Goal: Task Accomplishment & Management: Use online tool/utility

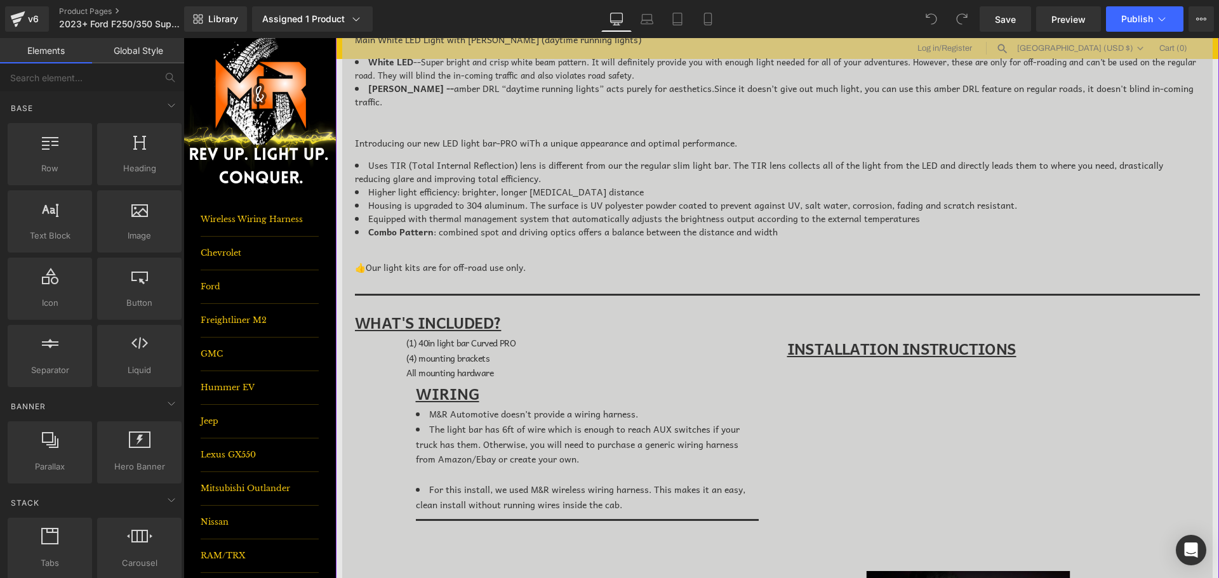
scroll to position [762, 0]
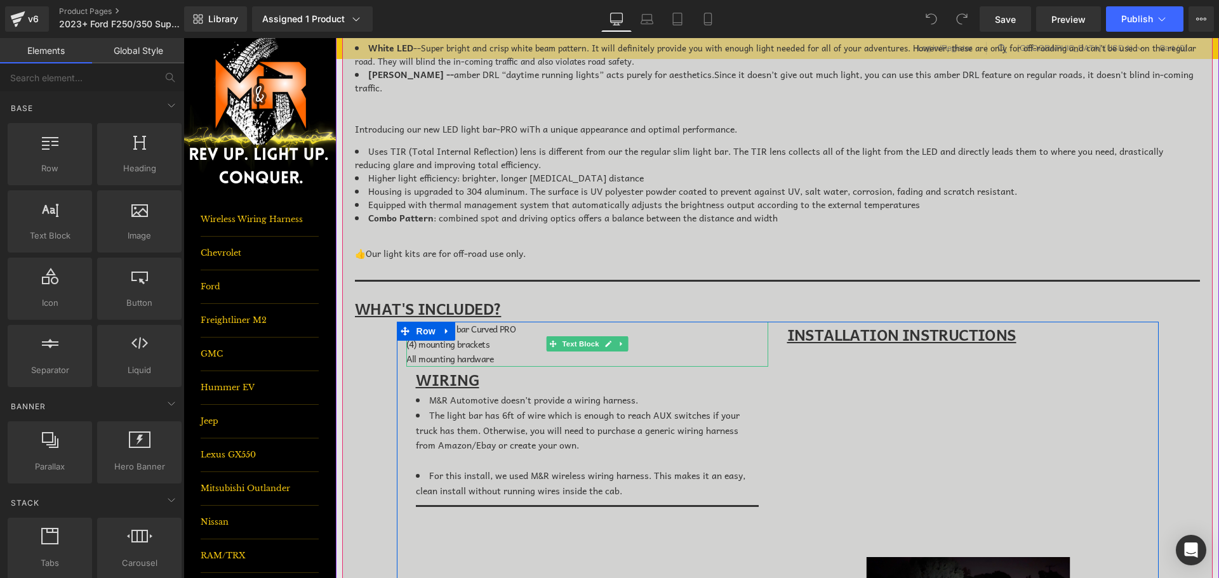
click at [458, 325] on span "(1) 40in light bar Curved PRO" at bounding box center [461, 329] width 110 height 14
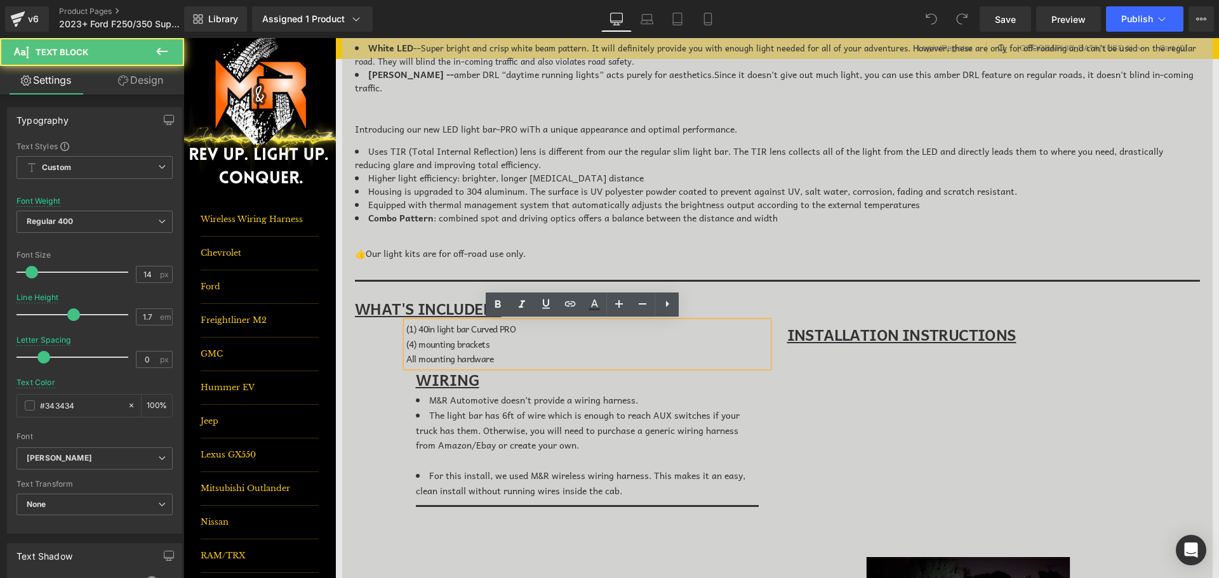
click at [431, 328] on span "(1) 40in light bar Curved PRO" at bounding box center [461, 329] width 110 height 14
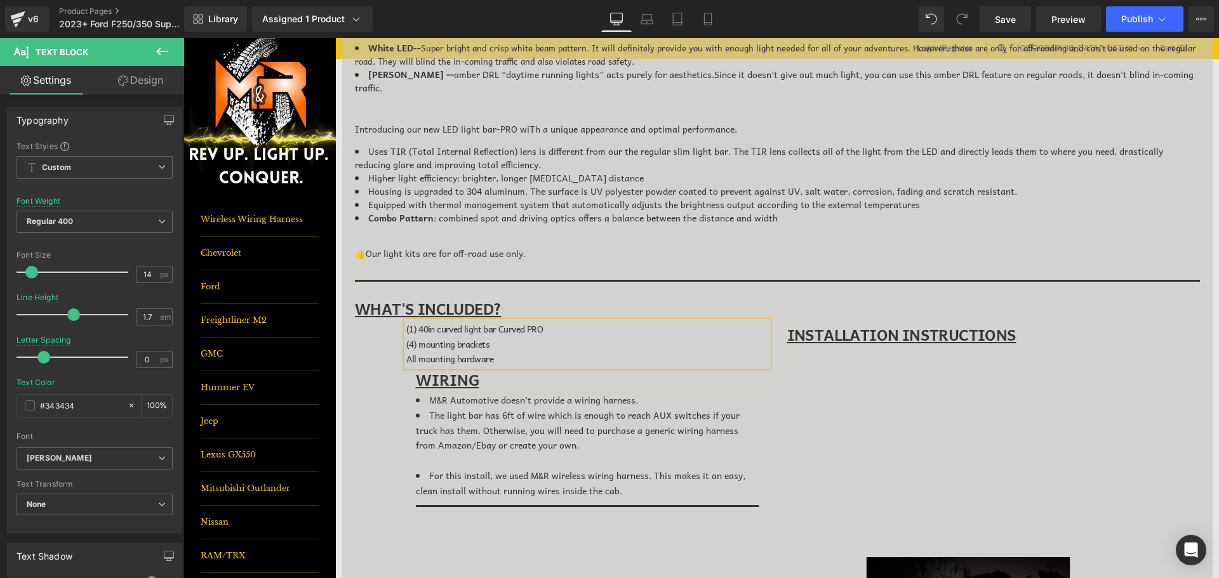
click at [511, 329] on span "(1) 40in curved light bar Curved PRO" at bounding box center [474, 329] width 136 height 14
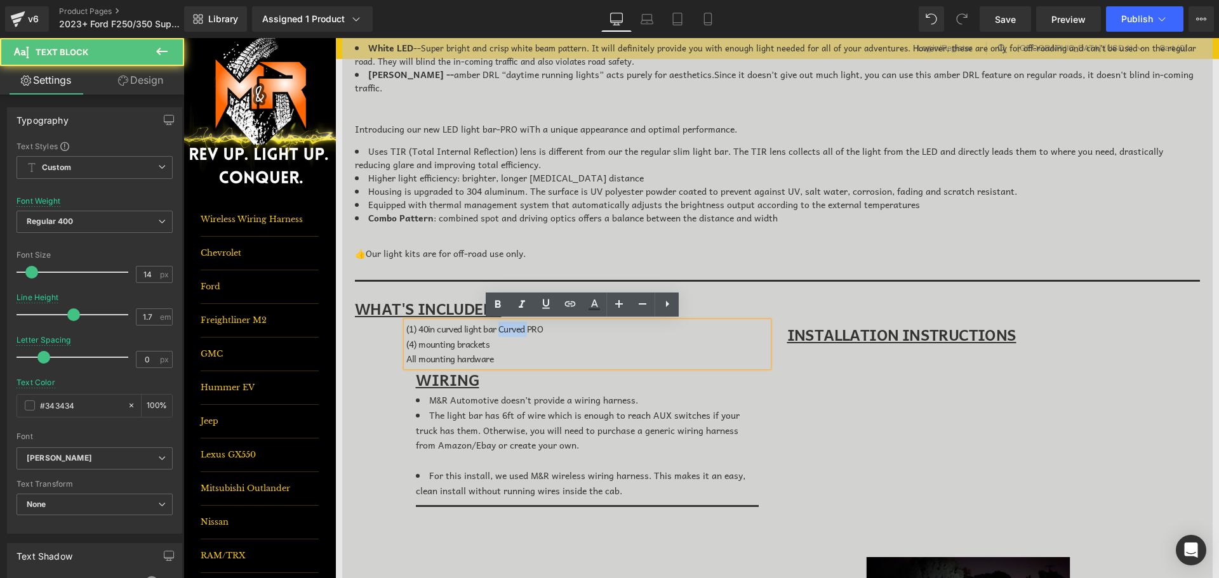
click at [511, 329] on span "(1) 40in curved light bar Curved PRO" at bounding box center [474, 329] width 136 height 14
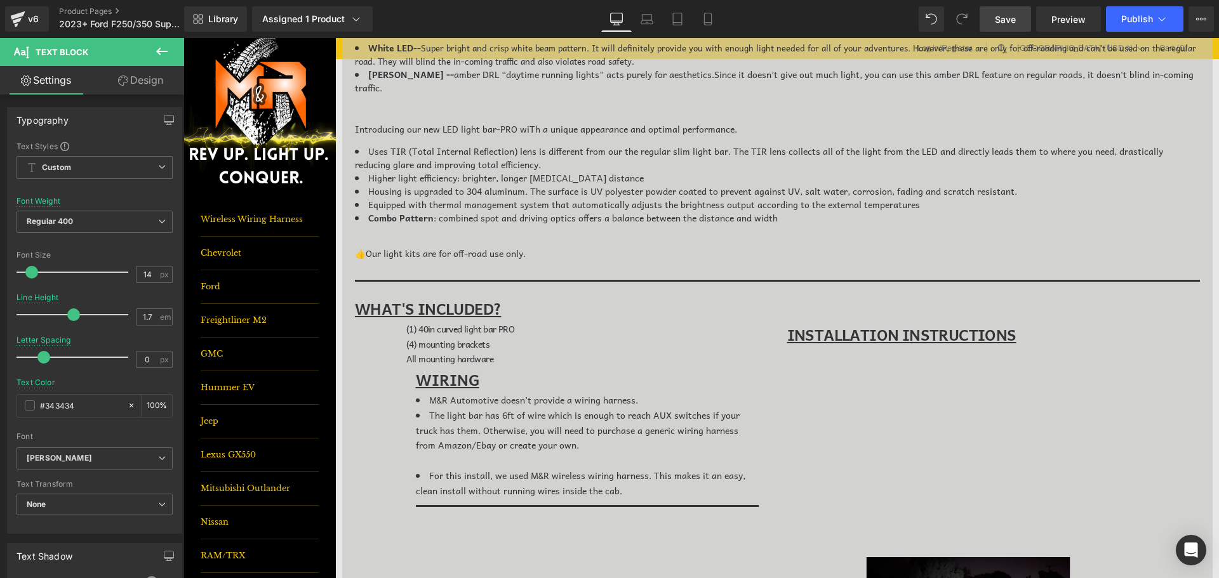
click at [1009, 16] on span "Save" at bounding box center [1005, 19] width 21 height 13
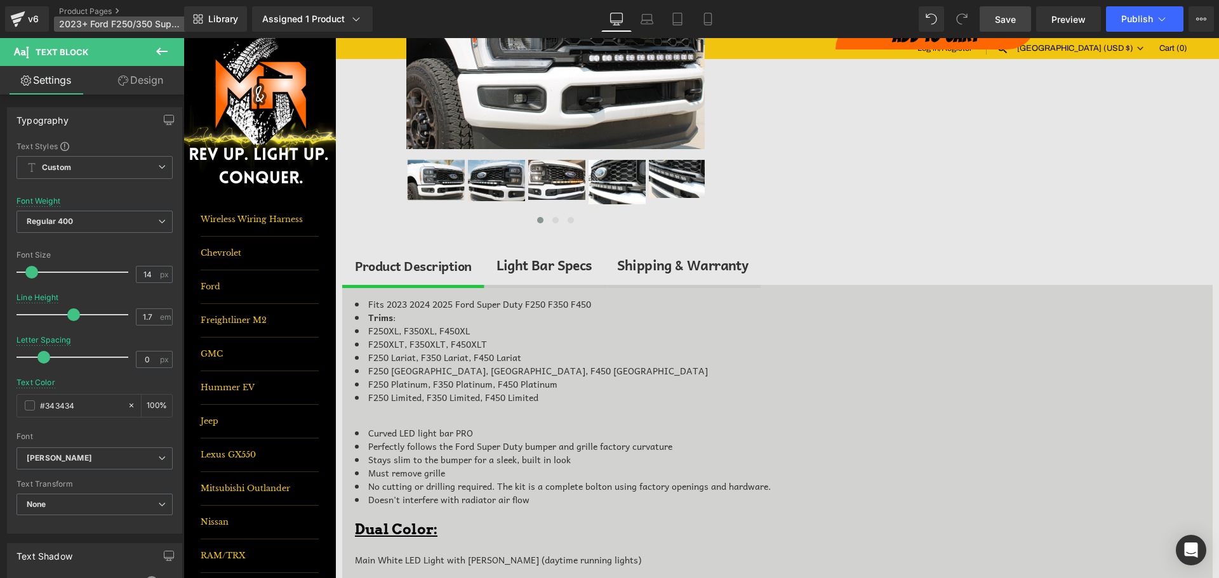
scroll to position [63, 0]
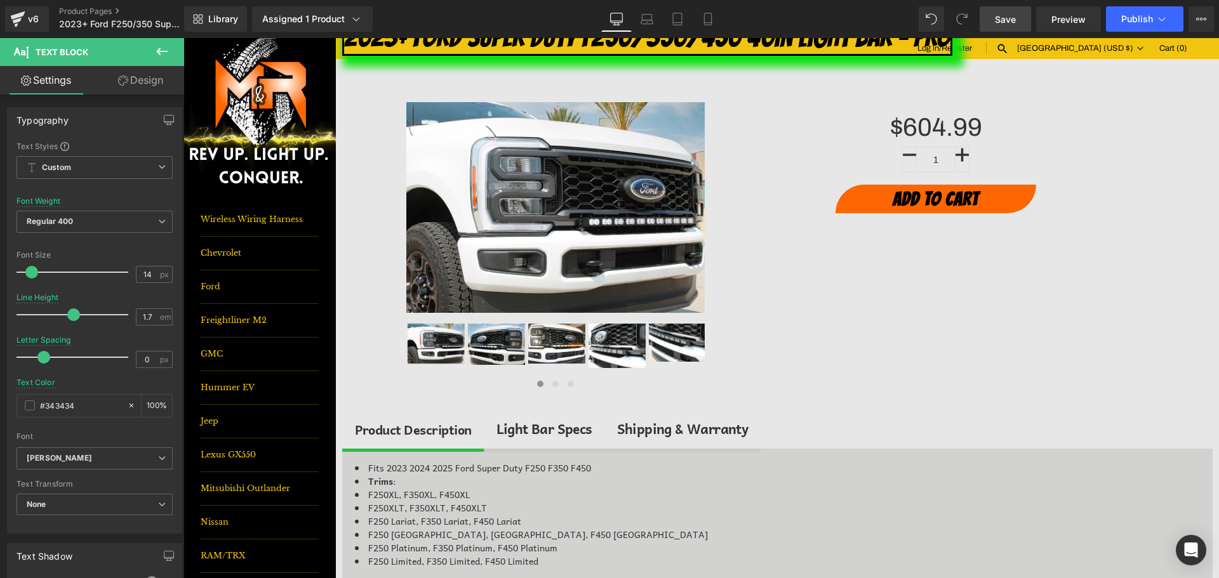
click at [151, 46] on button at bounding box center [162, 52] width 44 height 28
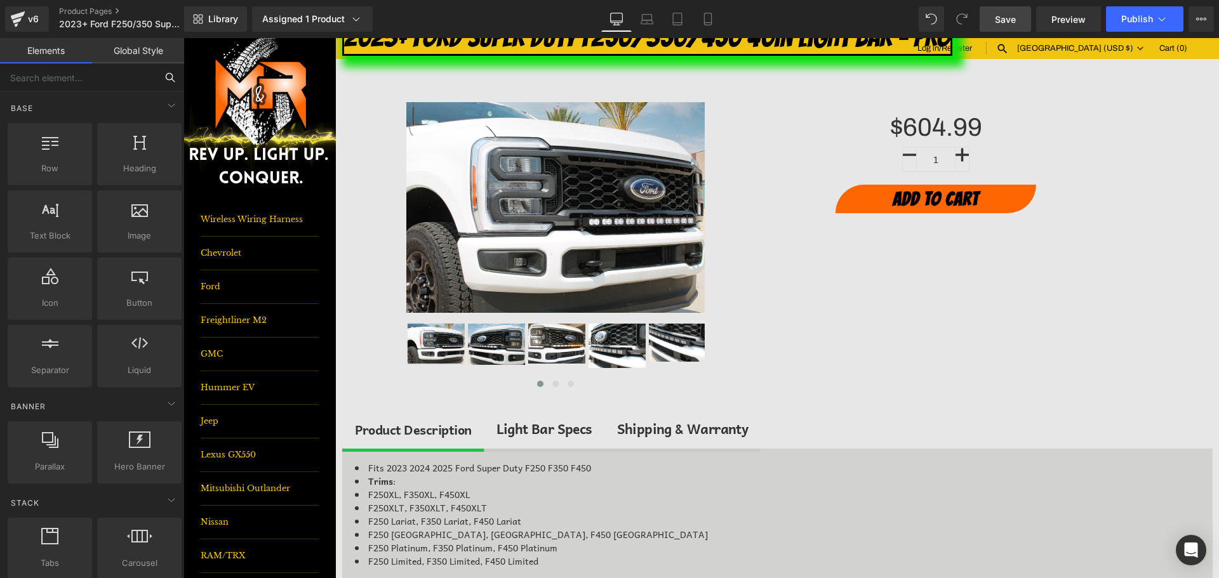
click at [110, 76] on input "text" at bounding box center [78, 77] width 156 height 28
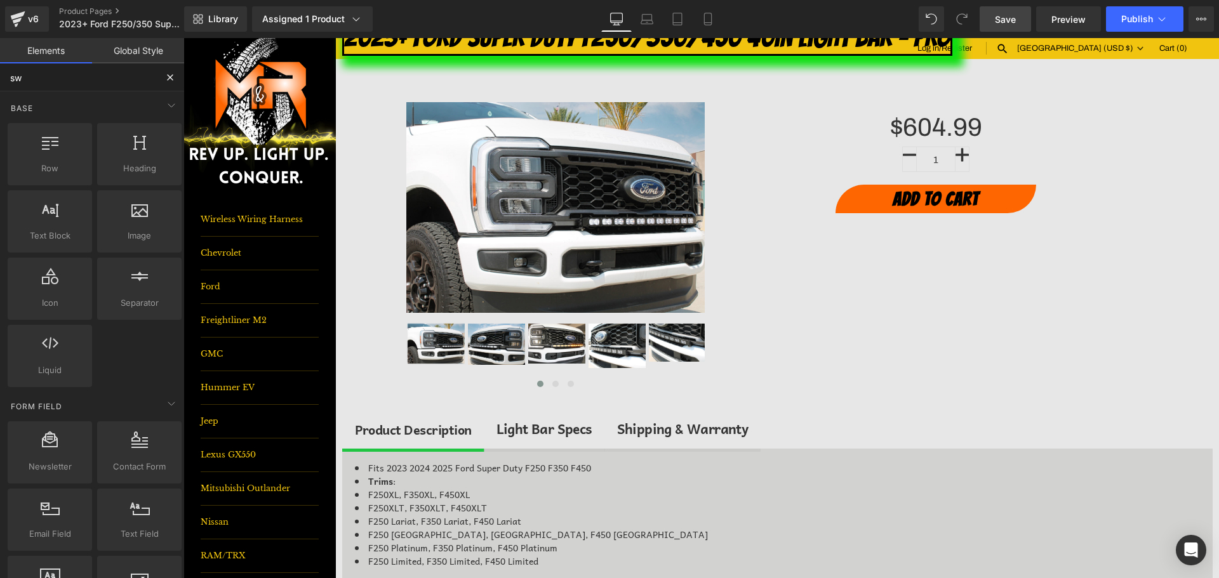
type input "swa"
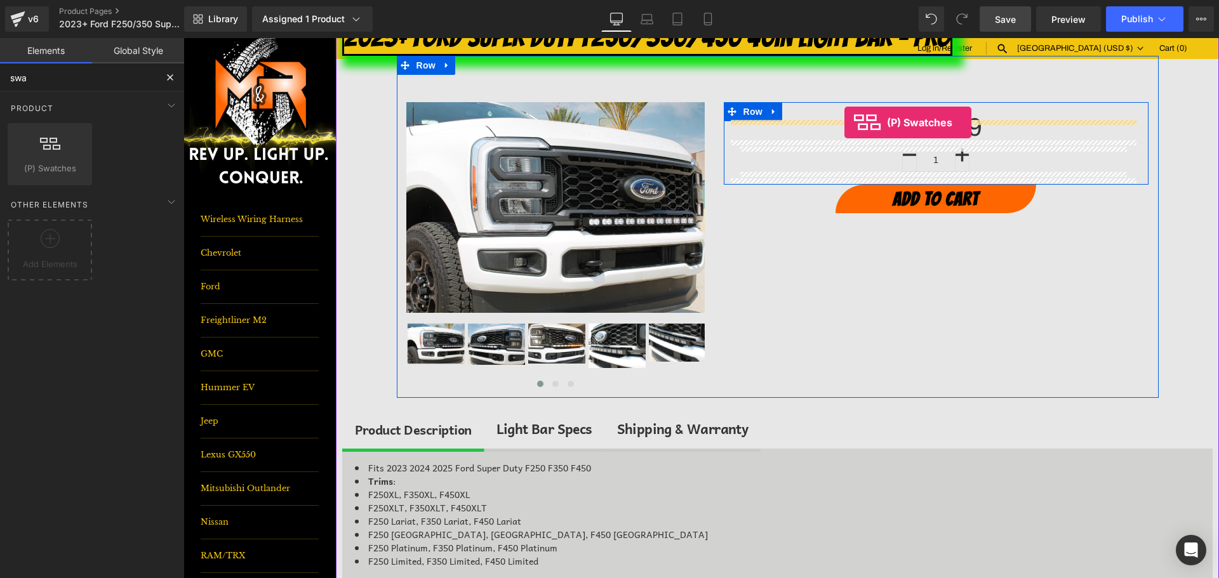
drag, startPoint x: 219, startPoint y: 195, endPoint x: 844, endPoint y: 123, distance: 629.4
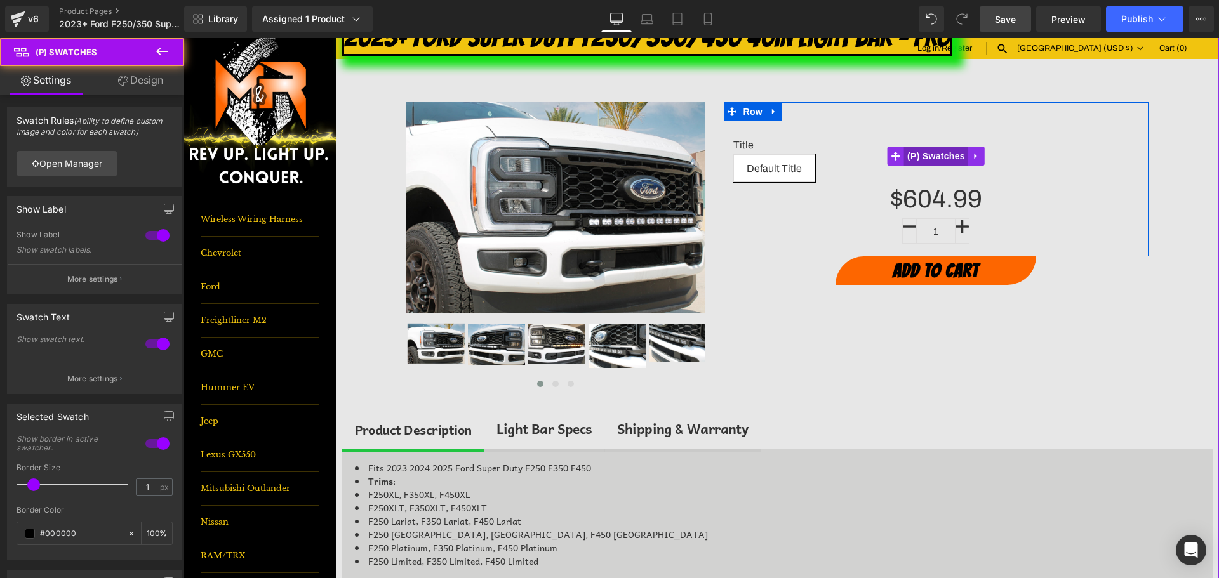
click at [938, 157] on span "(P) Swatches" at bounding box center [936, 156] width 64 height 19
